Goal: Task Accomplishment & Management: Manage account settings

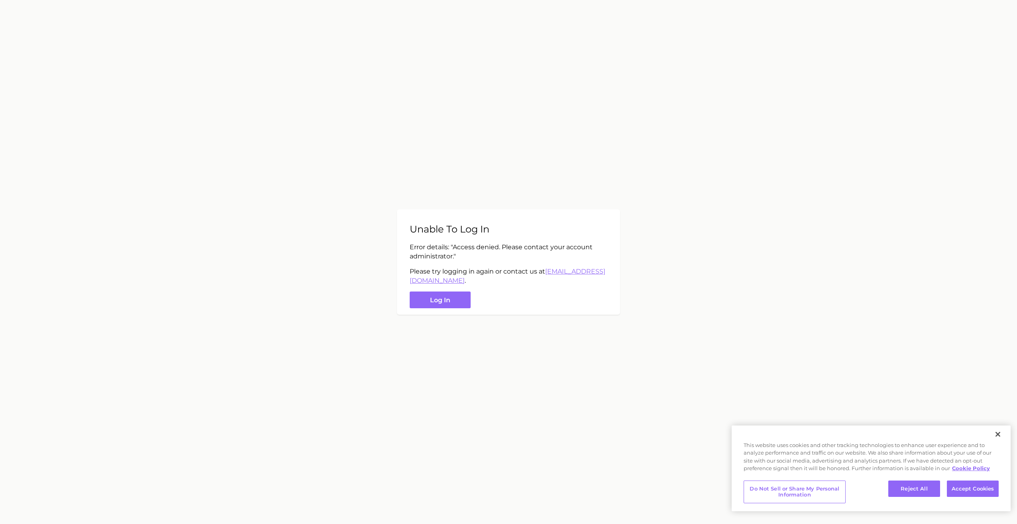
click at [445, 249] on p "Error details: " Access denied. Please contact your account administrator. "" at bounding box center [509, 252] width 198 height 18
drag, startPoint x: 445, startPoint y: 249, endPoint x: 462, endPoint y: 269, distance: 26.3
click at [462, 269] on div "Unable to log in Error details: " Access denied. Please contact your account ad…" at bounding box center [508, 262] width 223 height 106
click at [462, 269] on p "Please try logging in again or contact us at support@spate.nyc ." at bounding box center [509, 276] width 198 height 18
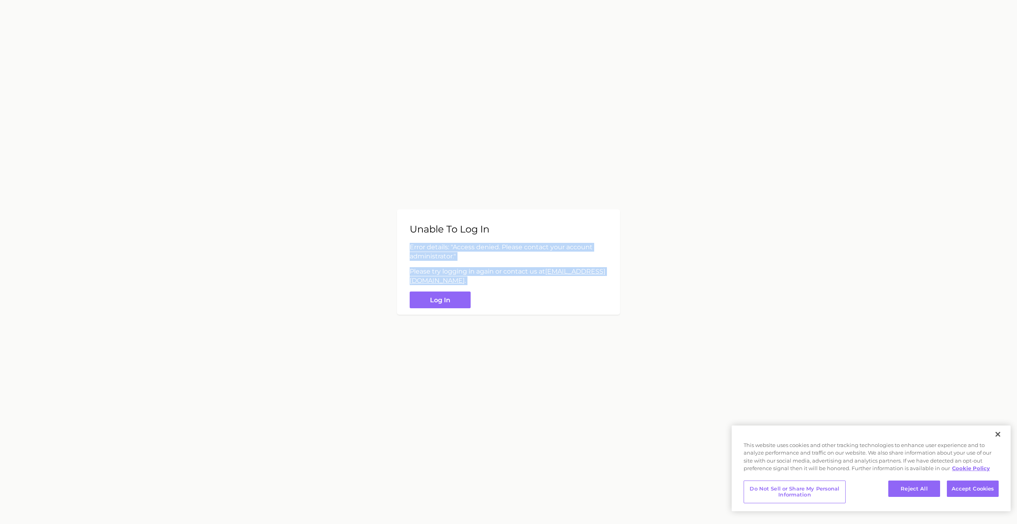
click at [462, 269] on p "Please try logging in again or contact us at support@spate.nyc ." at bounding box center [509, 276] width 198 height 18
drag, startPoint x: 462, startPoint y: 269, endPoint x: 458, endPoint y: 250, distance: 19.7
click at [458, 250] on div "Unable to log in Error details: " Access denied. Please contact your account ad…" at bounding box center [508, 262] width 223 height 106
click at [458, 250] on p "Error details: " Access denied. Please contact your account administrator. "" at bounding box center [509, 252] width 198 height 18
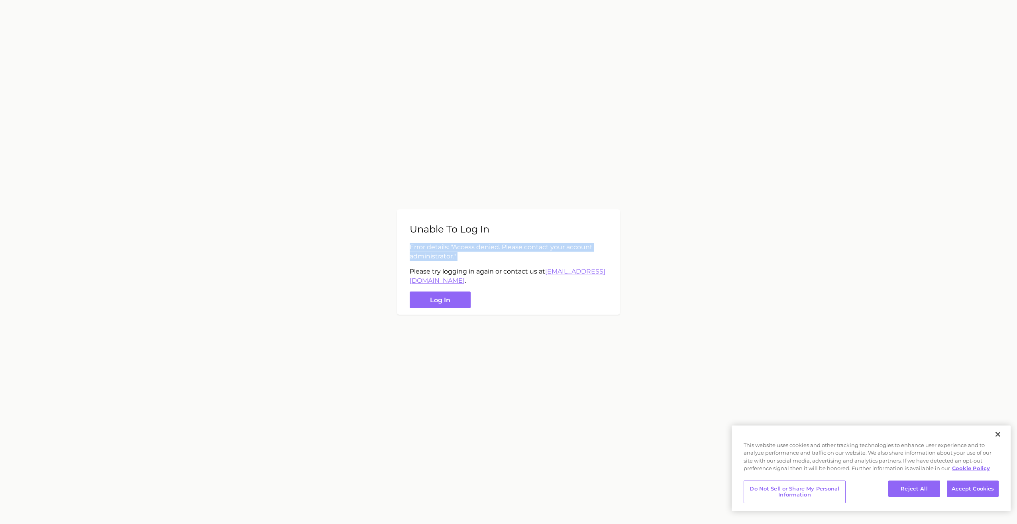
click at [458, 250] on p "Error details: " Access denied. Please contact your account administrator. "" at bounding box center [509, 252] width 198 height 18
drag, startPoint x: 458, startPoint y: 250, endPoint x: 483, endPoint y: 257, distance: 26.7
click at [483, 257] on p "Error details: " Access denied. Please contact your account administrator. "" at bounding box center [509, 252] width 198 height 18
